Goal: Navigation & Orientation: Find specific page/section

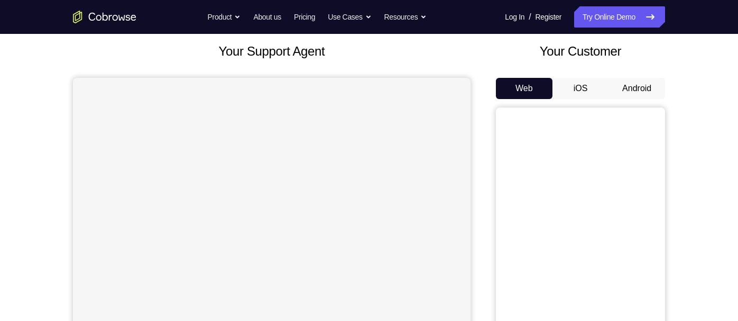
scroll to position [37, 0]
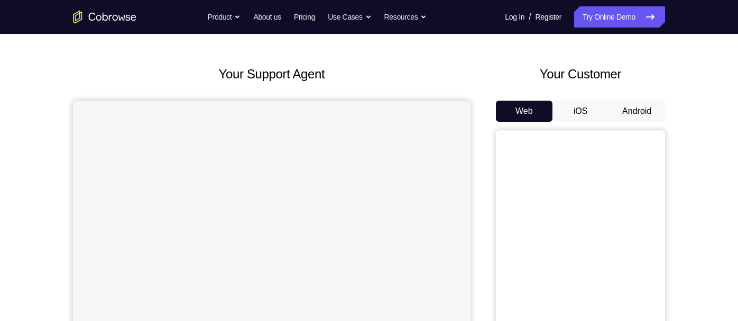
click at [629, 100] on button "Android" at bounding box center [637, 110] width 57 height 21
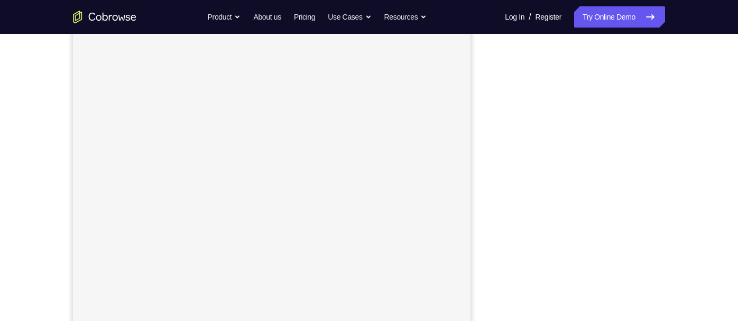
scroll to position [143, 0]
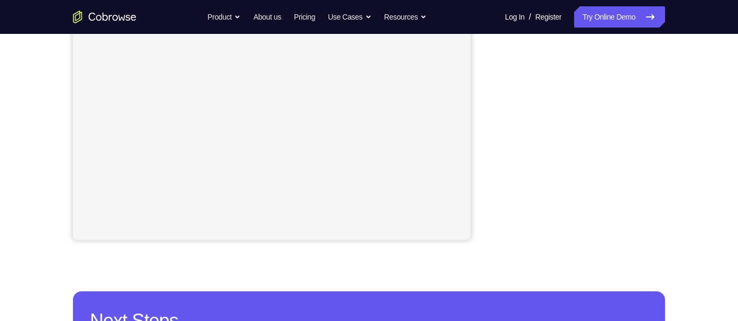
scroll to position [252, 0]
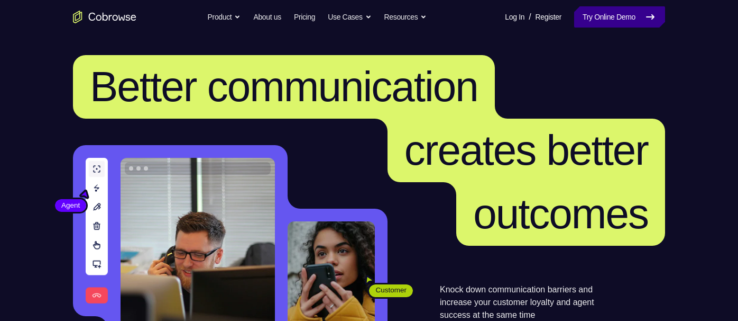
click at [626, 11] on link "Try Online Demo" at bounding box center [619, 16] width 91 height 21
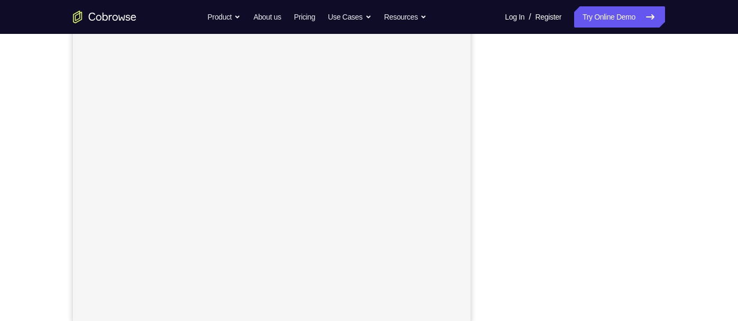
scroll to position [168, 0]
